Goal: Task Accomplishment & Management: Complete application form

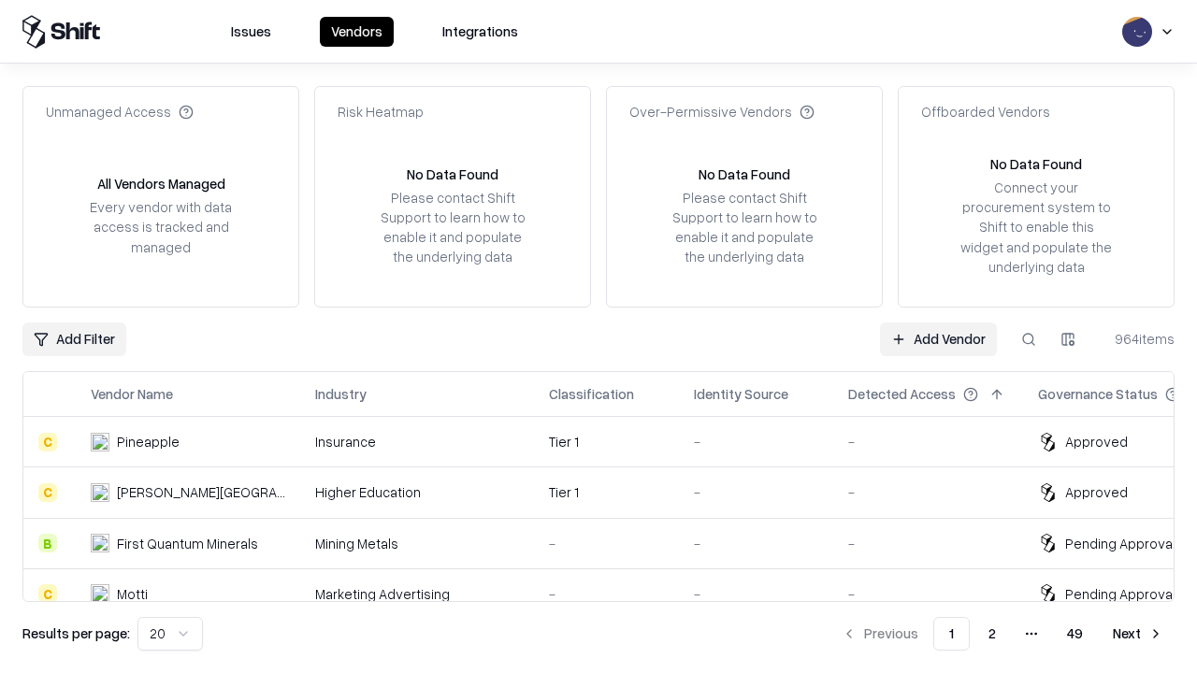
click at [938, 339] on link "Add Vendor" at bounding box center [938, 340] width 117 height 34
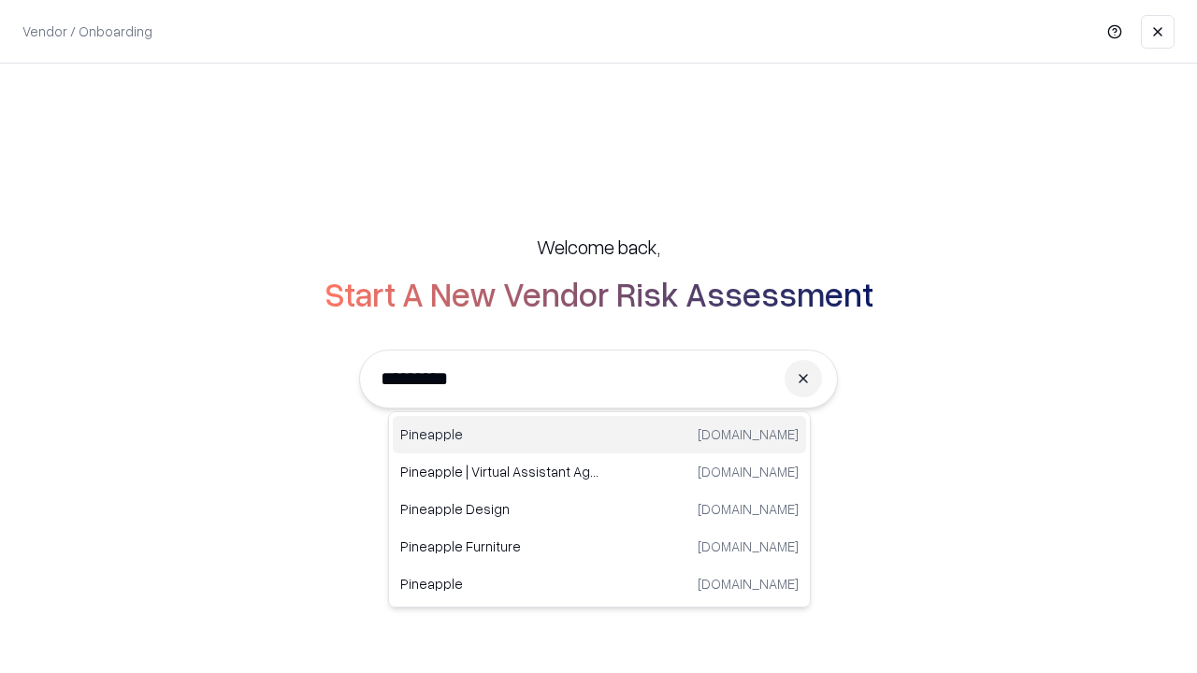
click at [600, 435] on div "Pineapple [DOMAIN_NAME]" at bounding box center [599, 434] width 413 height 37
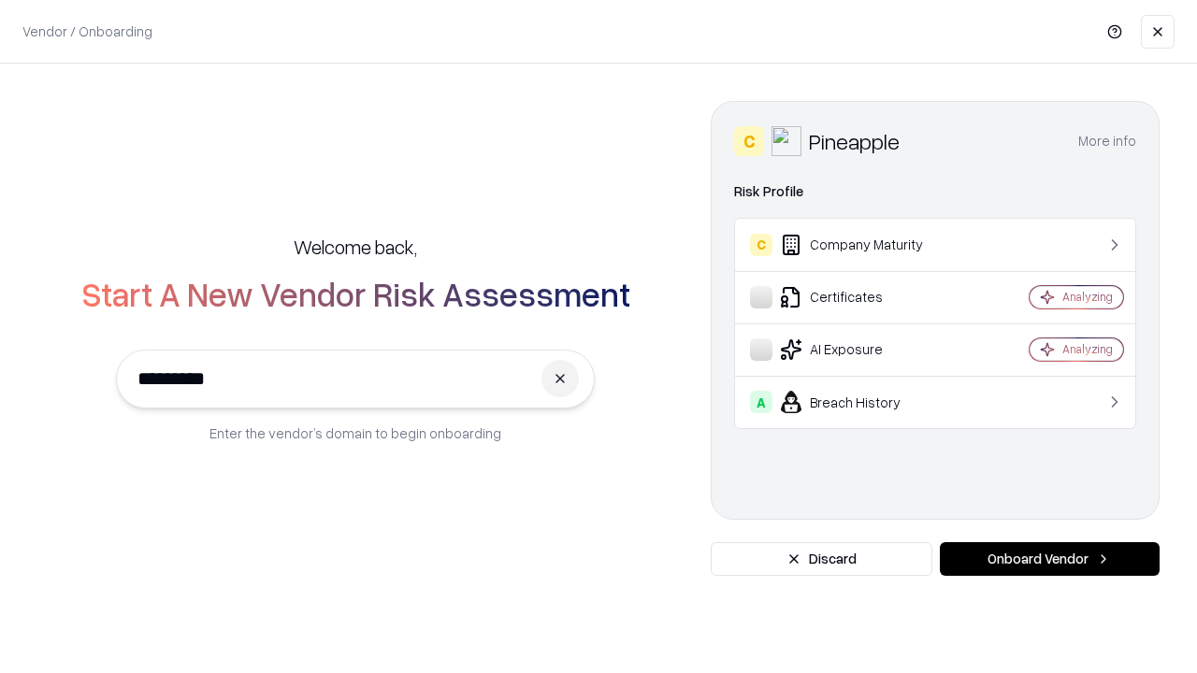
type input "*********"
click at [1049, 559] on button "Onboard Vendor" at bounding box center [1050, 559] width 220 height 34
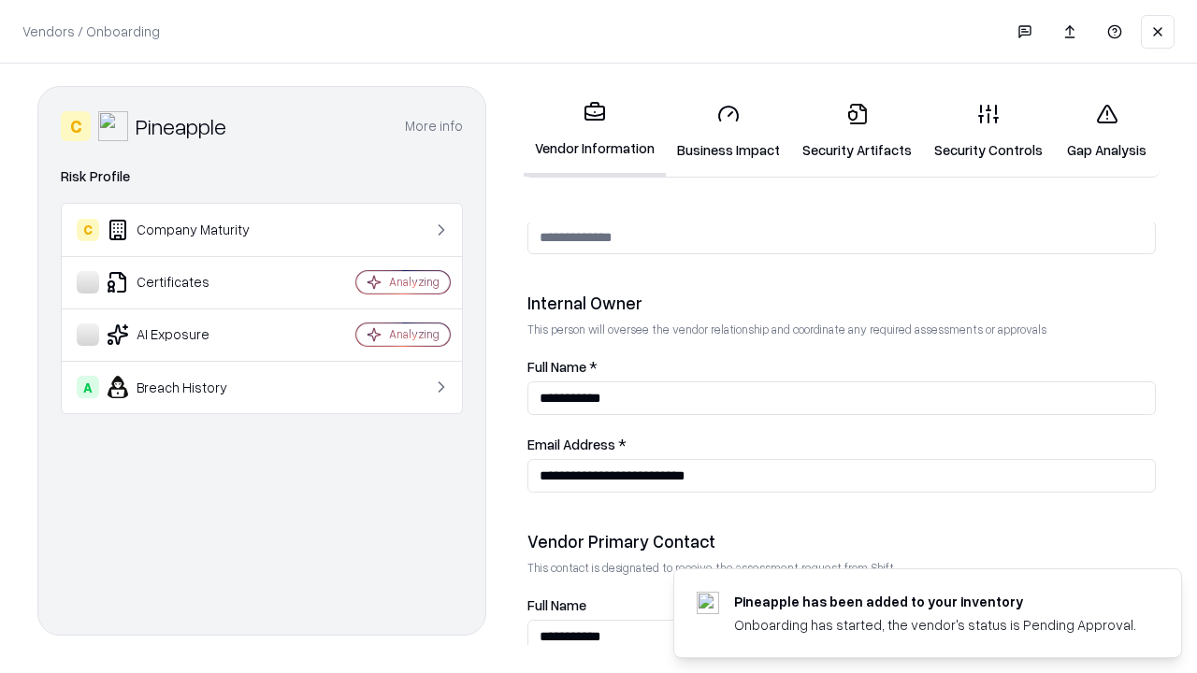
scroll to position [969, 0]
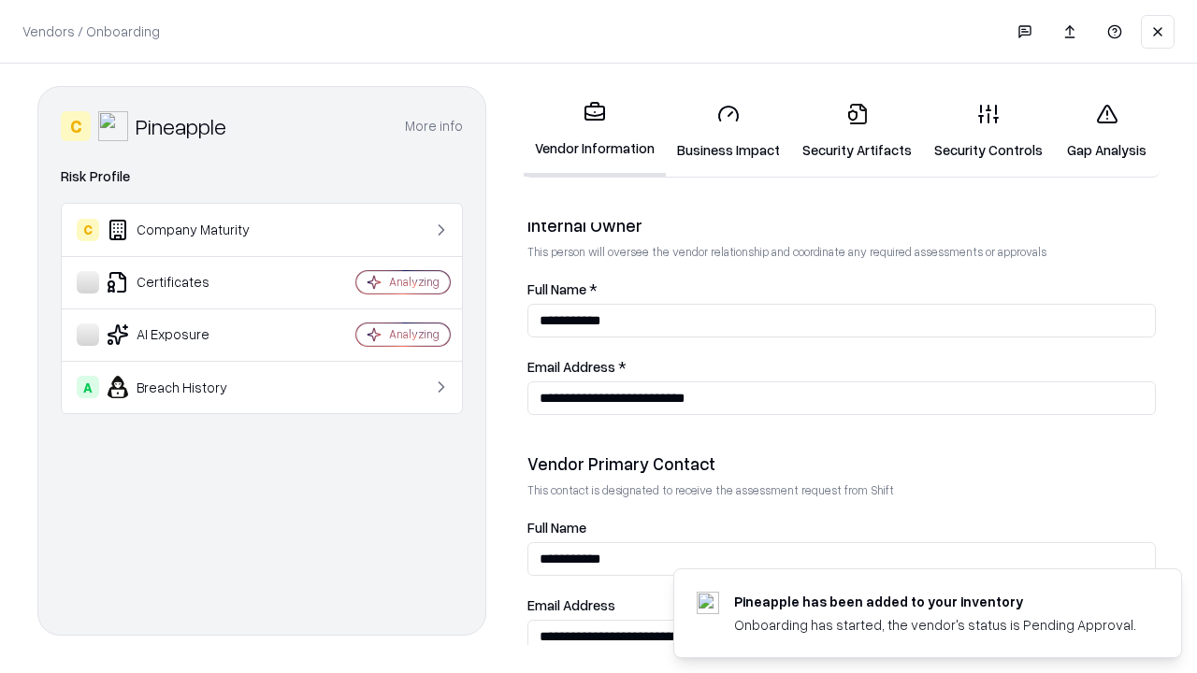
click at [729, 131] on link "Business Impact" at bounding box center [728, 131] width 125 height 87
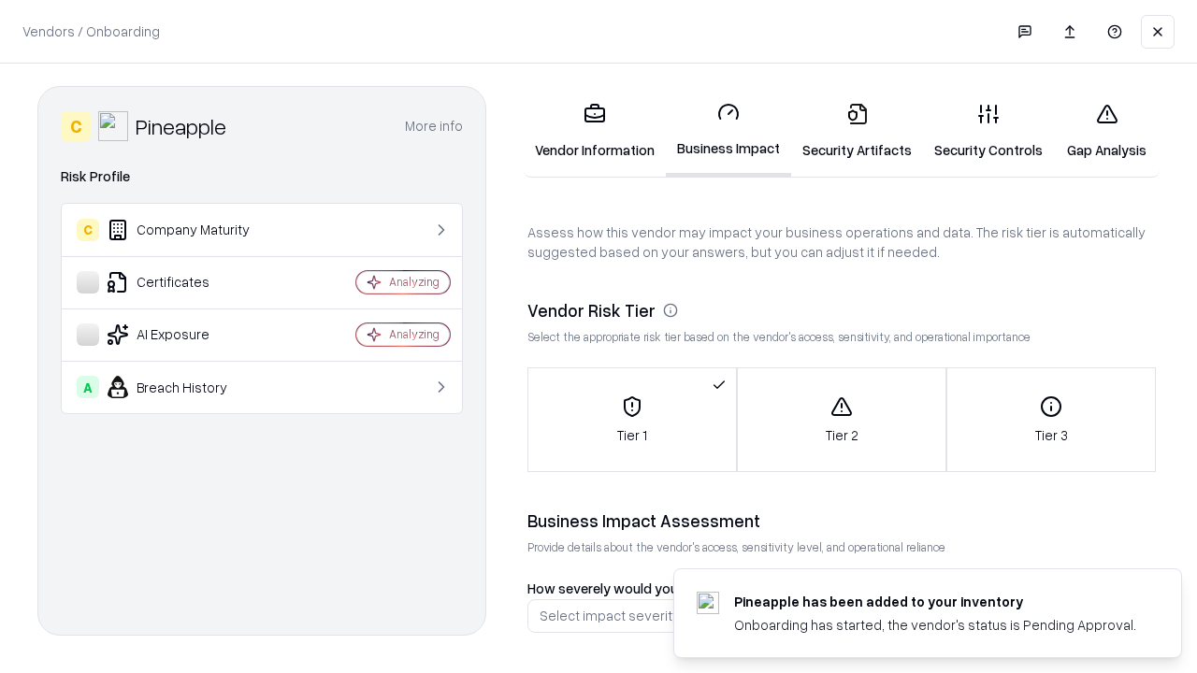
click at [1106, 131] on link "Gap Analysis" at bounding box center [1107, 131] width 106 height 87
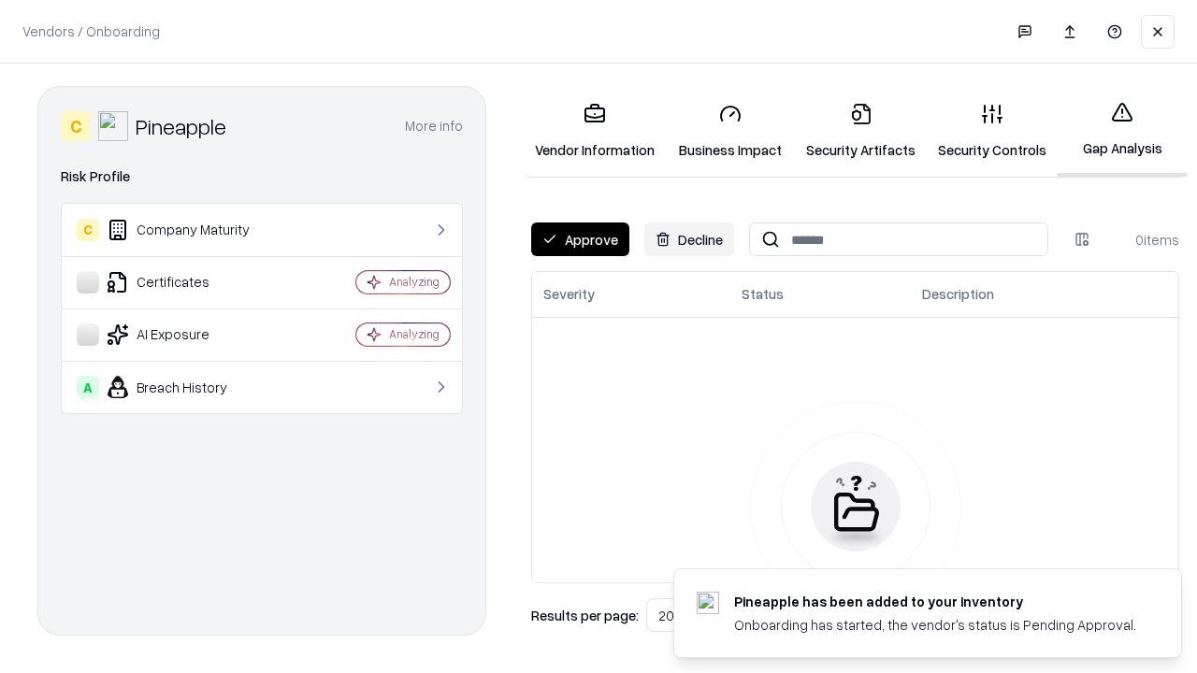
click at [580, 239] on button "Approve" at bounding box center [580, 240] width 98 height 34
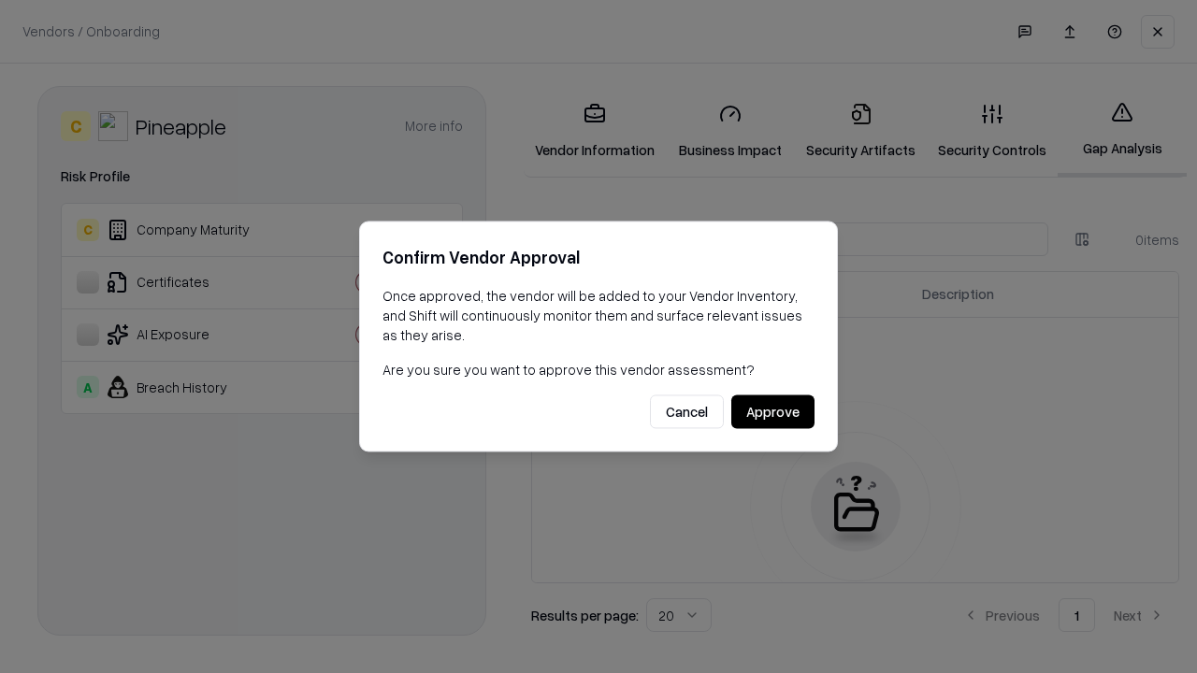
click at [773, 412] on button "Approve" at bounding box center [772, 413] width 83 height 34
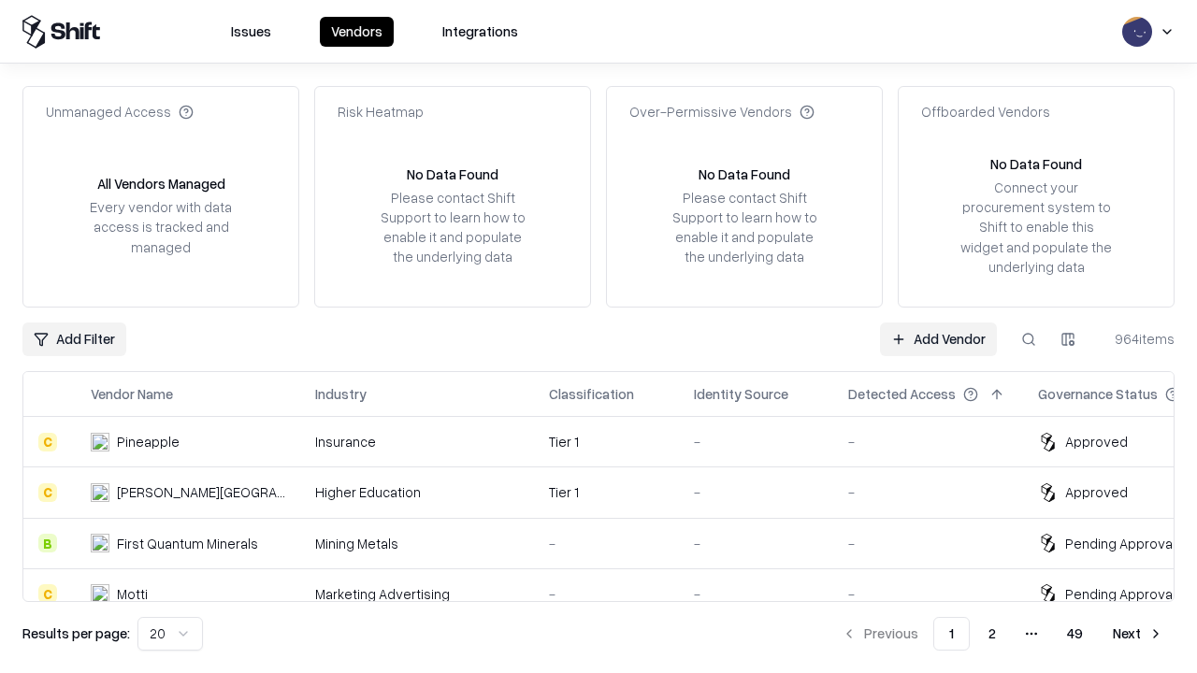
type input "*********"
click at [938, 339] on link "Add Vendor" at bounding box center [938, 340] width 117 height 34
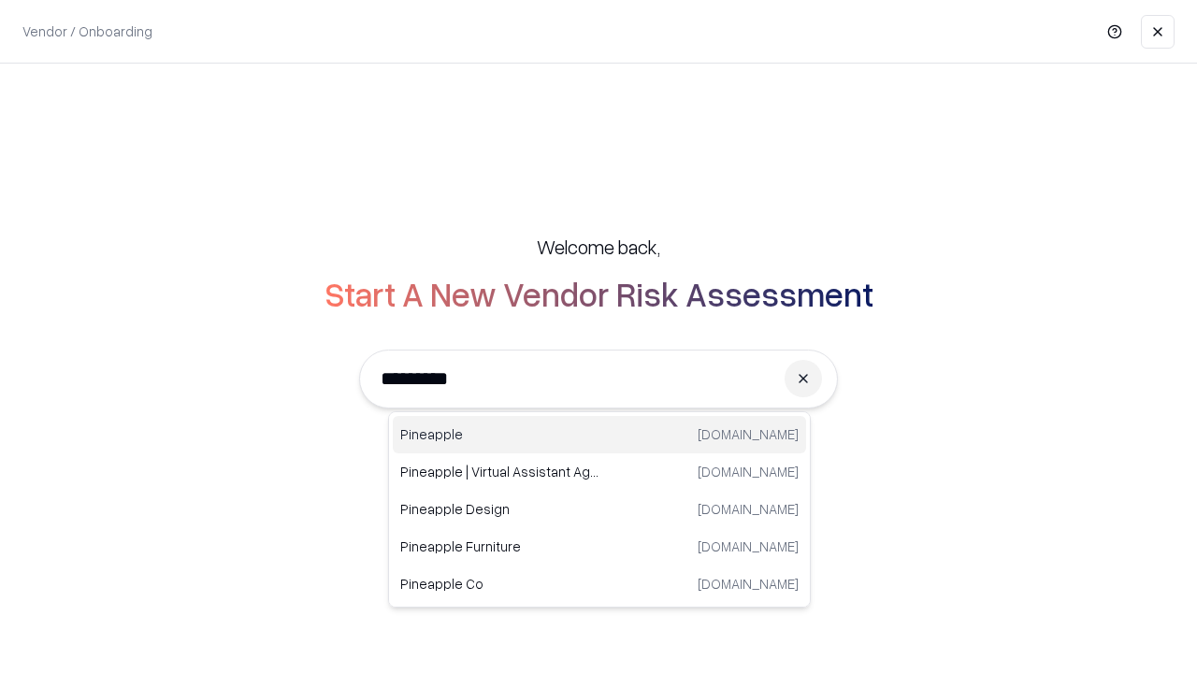
click at [600, 435] on div "Pineapple [DOMAIN_NAME]" at bounding box center [599, 434] width 413 height 37
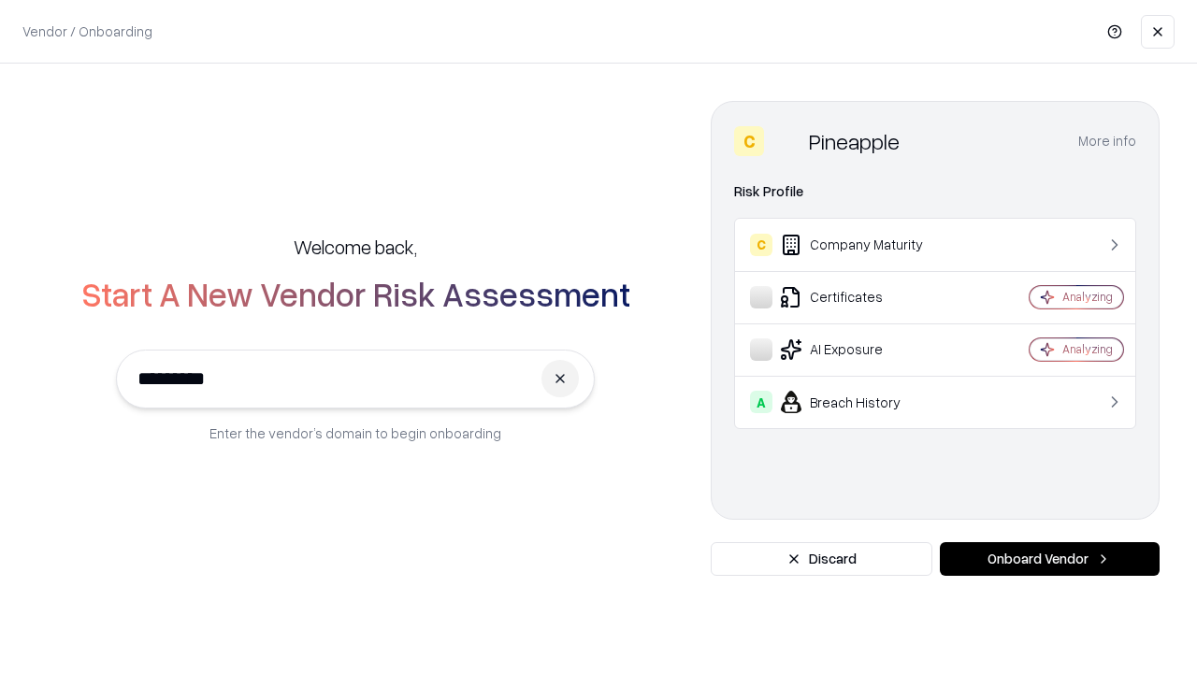
type input "*********"
click at [1049, 559] on button "Onboard Vendor" at bounding box center [1050, 559] width 220 height 34
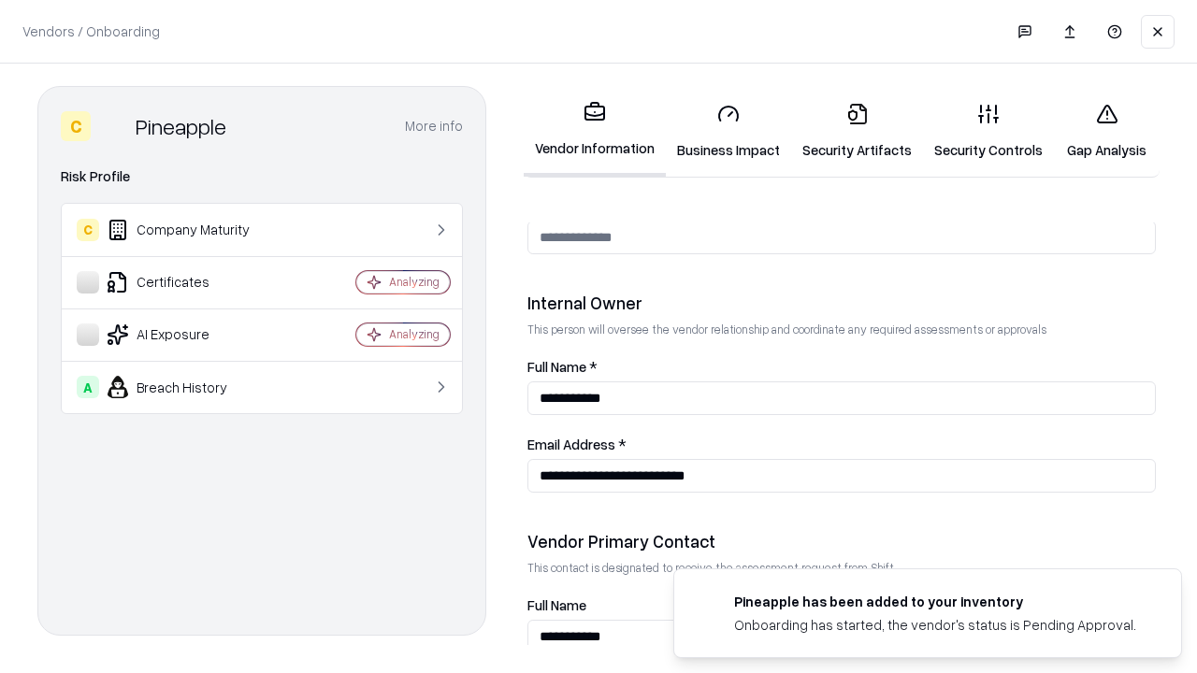
scroll to position [969, 0]
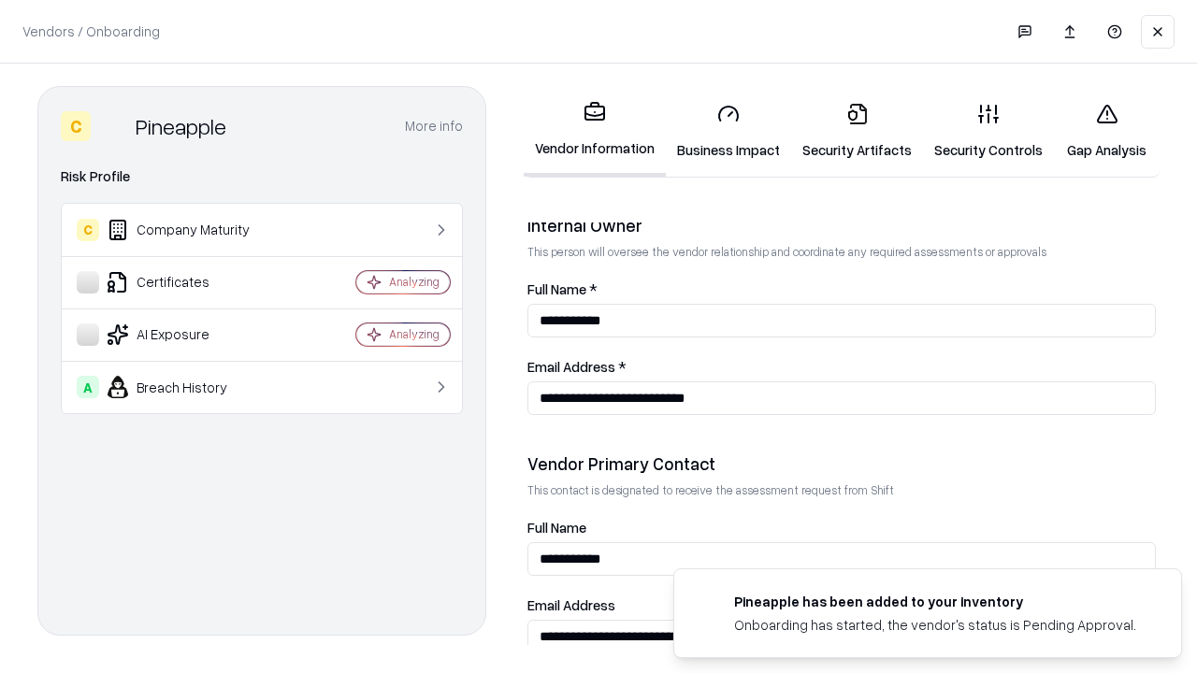
click at [1106, 131] on link "Gap Analysis" at bounding box center [1107, 131] width 106 height 87
